Goal: Task Accomplishment & Management: Use online tool/utility

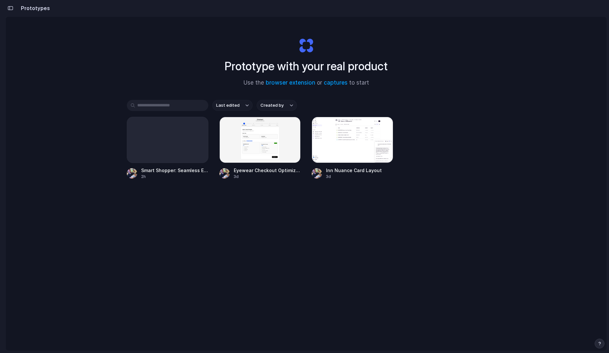
scroll to position [0, 6]
click at [156, 147] on div at bounding box center [167, 140] width 81 height 46
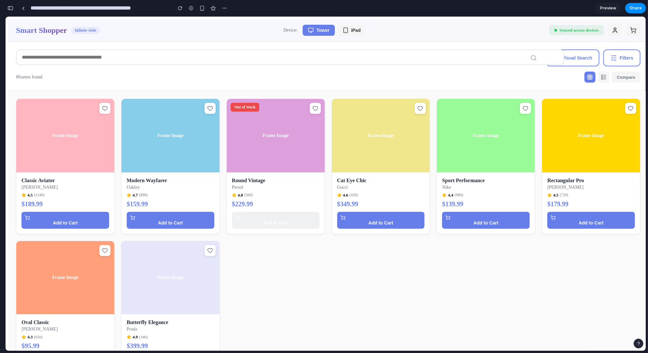
click at [356, 23] on div "Smart Shopper Infinite Aisle Device: Tower iPad Synced across devices" at bounding box center [328, 30] width 640 height 22
click at [353, 31] on span "iPad" at bounding box center [356, 29] width 10 height 5
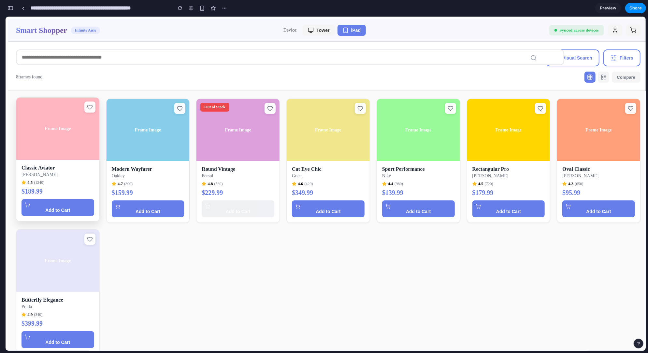
click at [36, 174] on p "Ray-Ban" at bounding box center [58, 174] width 73 height 5
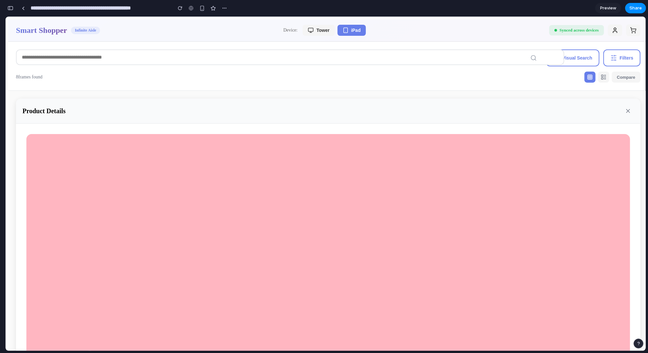
click at [309, 27] on icon "button" at bounding box center [311, 30] width 6 height 6
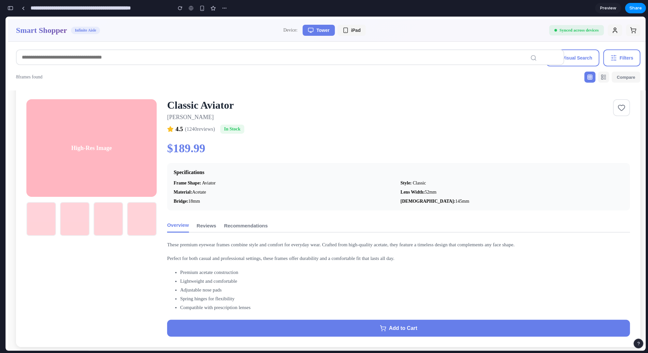
scroll to position [36, 0]
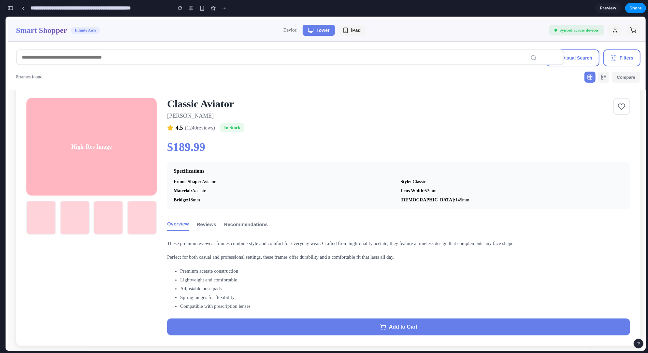
click at [204, 224] on button "Reviews" at bounding box center [207, 224] width 20 height 14
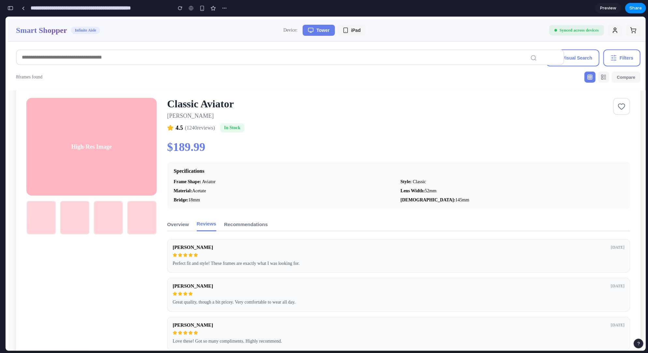
click at [262, 223] on button "Recommendations" at bounding box center [246, 224] width 44 height 14
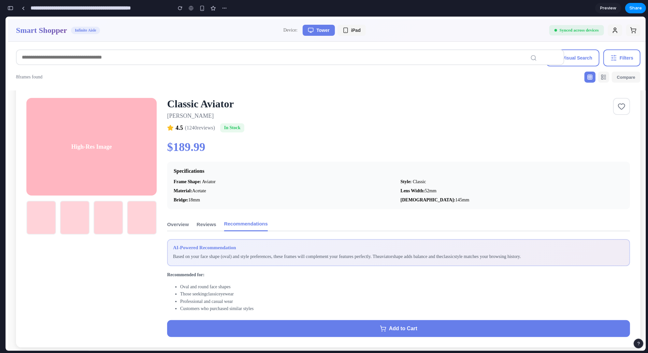
click at [169, 226] on button "Overview" at bounding box center [178, 224] width 22 height 14
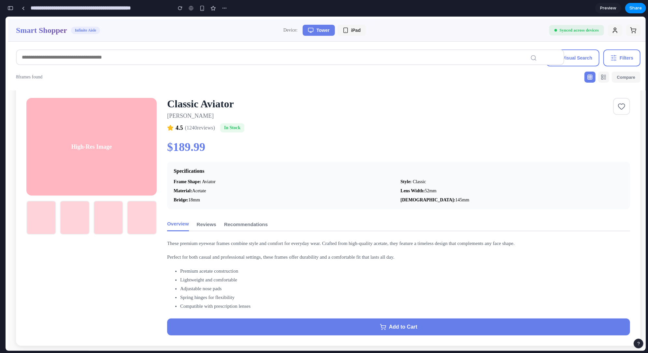
scroll to position [0, 0]
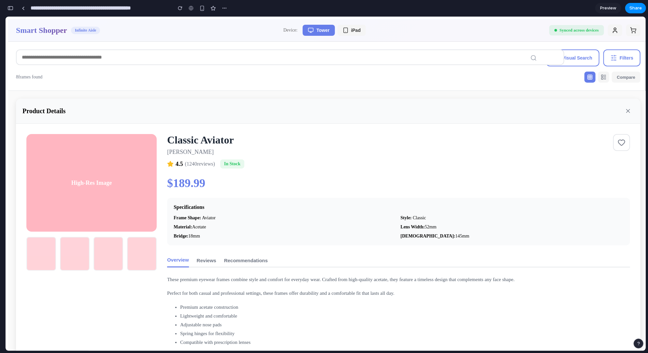
click at [589, 46] on div "Visual Search Filters 8 frames found Compare" at bounding box center [328, 65] width 640 height 49
click at [589, 58] on span "Visual Search" at bounding box center [577, 57] width 30 height 5
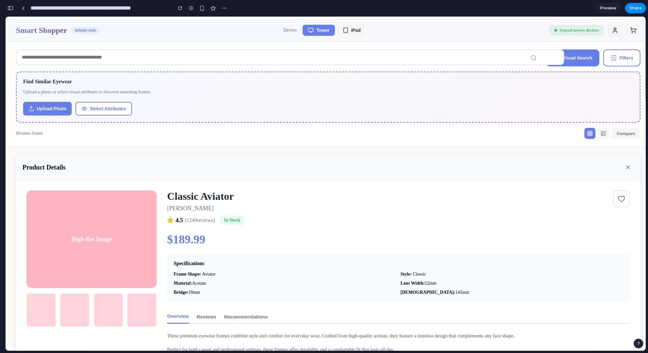
click at [608, 58] on span "Filters" at bounding box center [627, 57] width 14 height 5
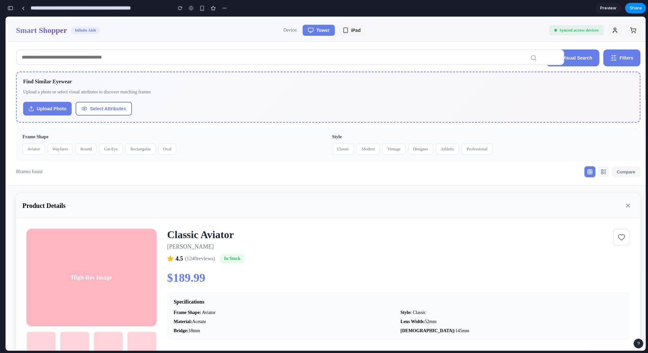
click at [608, 24] on button "button" at bounding box center [633, 30] width 14 height 12
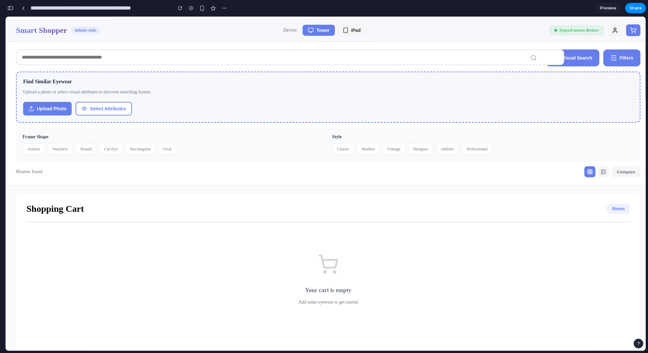
click at [608, 28] on button "button" at bounding box center [633, 30] width 14 height 12
click at [225, 8] on div "button" at bounding box center [224, 8] width 5 height 5
click at [25, 9] on link at bounding box center [23, 8] width 10 height 10
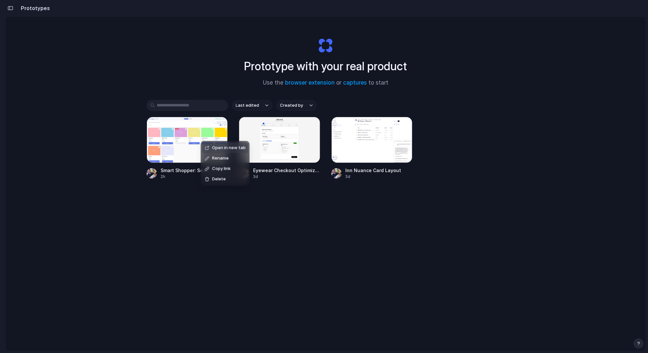
click at [173, 138] on div "Open in new tab Rename Copy link Delete" at bounding box center [324, 176] width 648 height 353
click at [173, 138] on div at bounding box center [187, 140] width 81 height 46
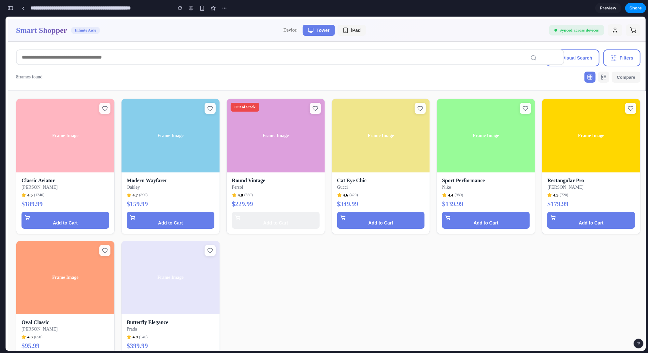
click at [13, 8] on div "button" at bounding box center [10, 8] width 6 height 5
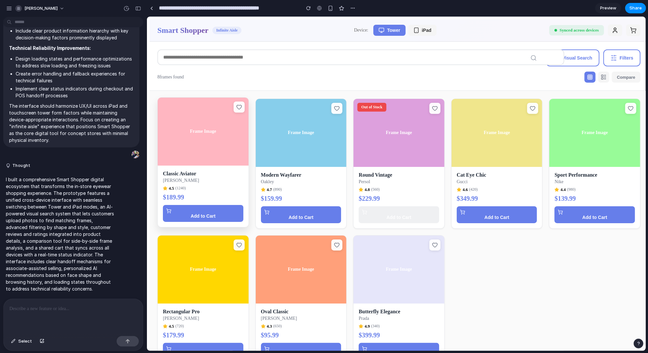
drag, startPoint x: 147, startPoint y: 131, endPoint x: 181, endPoint y: 131, distance: 33.9
click at [181, 131] on html "Smart Shopper Infinite Aisle Device: Tower iPad Synced across devices Visual Se…" at bounding box center [396, 186] width 499 height 340
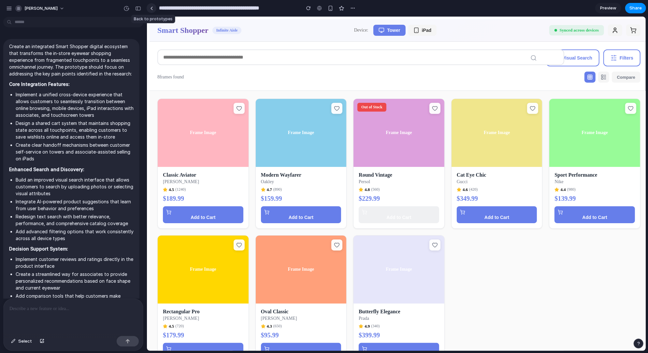
click at [150, 8] on link at bounding box center [152, 8] width 10 height 10
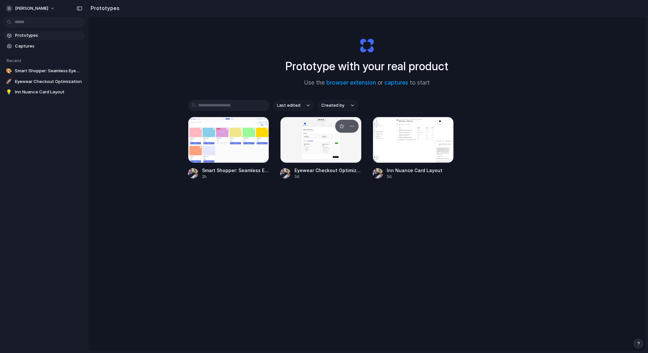
click at [312, 138] on div at bounding box center [320, 140] width 81 height 46
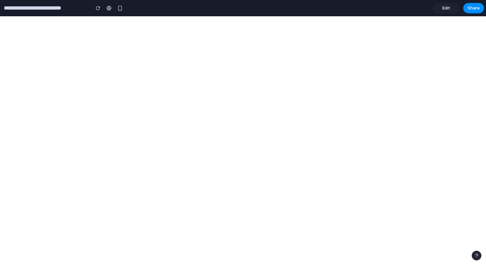
click at [38, 15] on div "**********" at bounding box center [62, 8] width 125 height 14
click at [27, 11] on input "**********" at bounding box center [45, 8] width 85 height 12
click at [18, 9] on input "**********" at bounding box center [45, 8] width 85 height 12
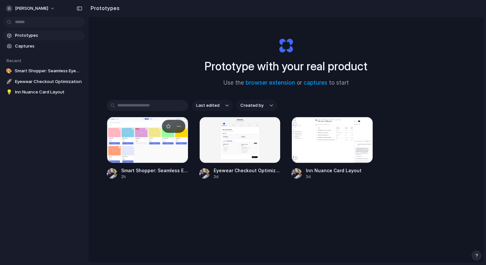
click at [154, 144] on div at bounding box center [147, 140] width 81 height 46
